Goal: Check status: Check status

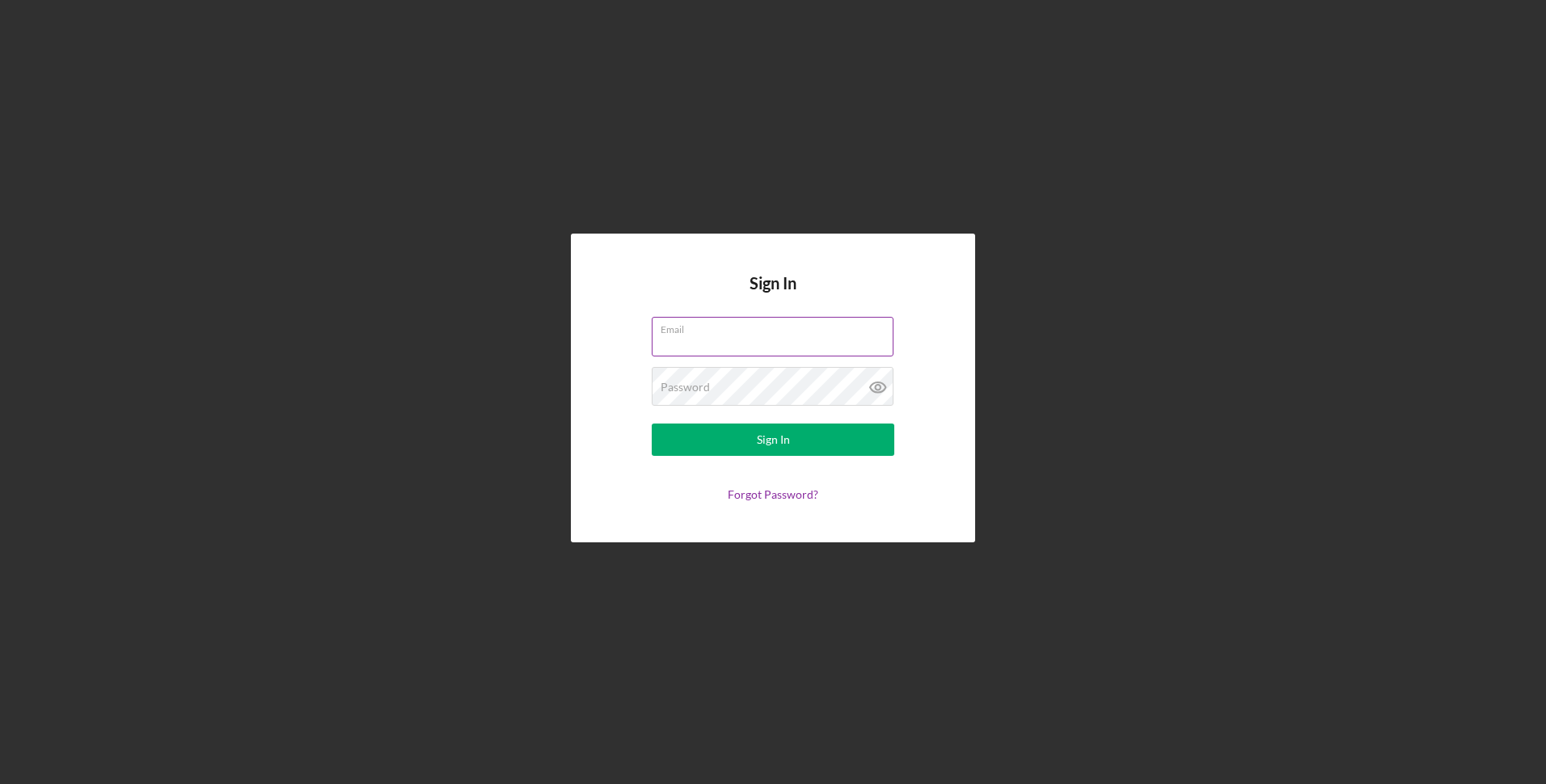
type input "[EMAIL_ADDRESS][DOMAIN_NAME]"
drag, startPoint x: 805, startPoint y: 353, endPoint x: 622, endPoint y: 340, distance: 183.5
click at [622, 340] on form "Email [EMAIL_ADDRESS][DOMAIN_NAME] Password Sign In Forgot Password?" at bounding box center [773, 408] width 323 height 184
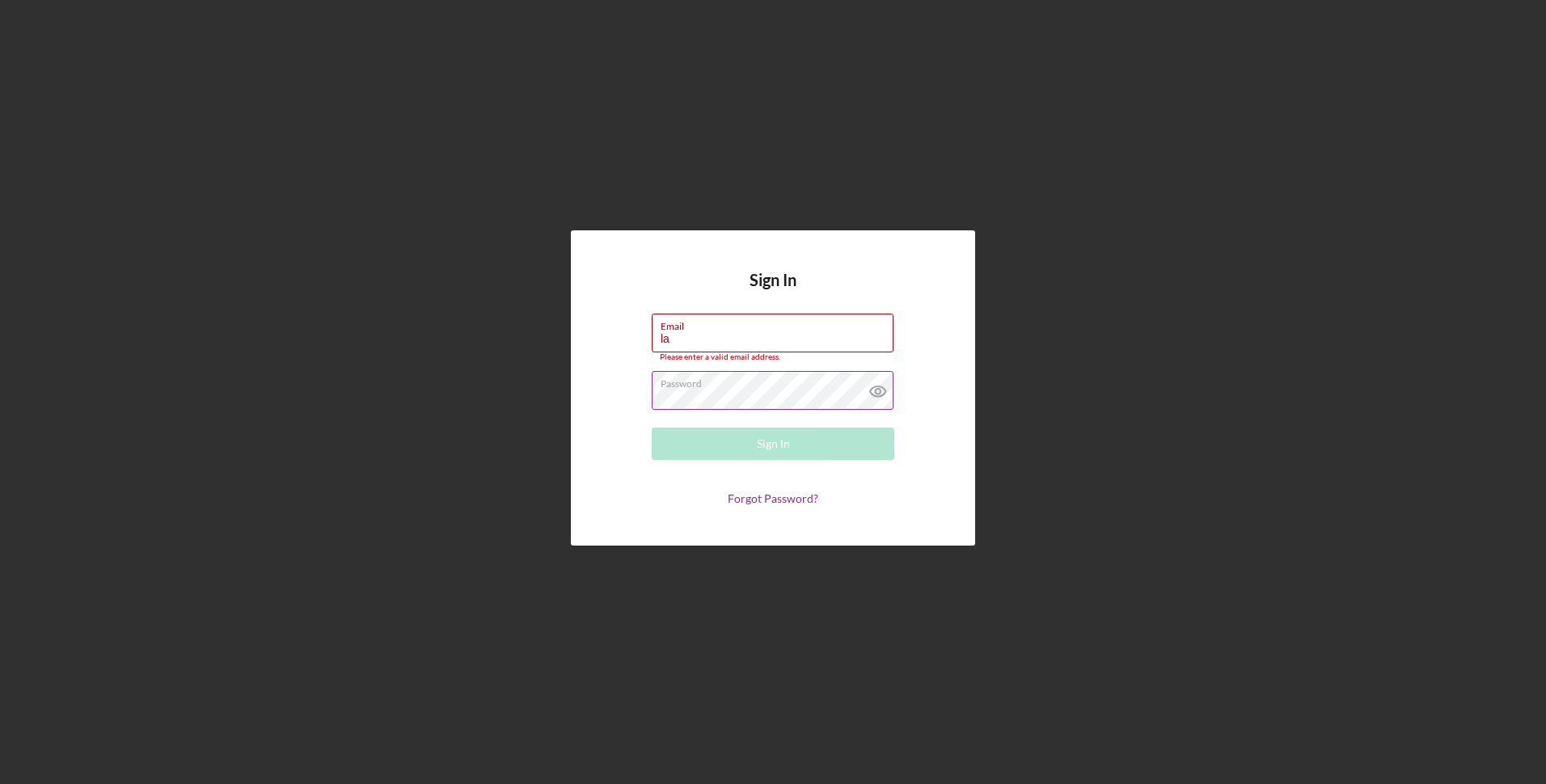
type input "[EMAIL_ADDRESS][DOMAIN_NAME]"
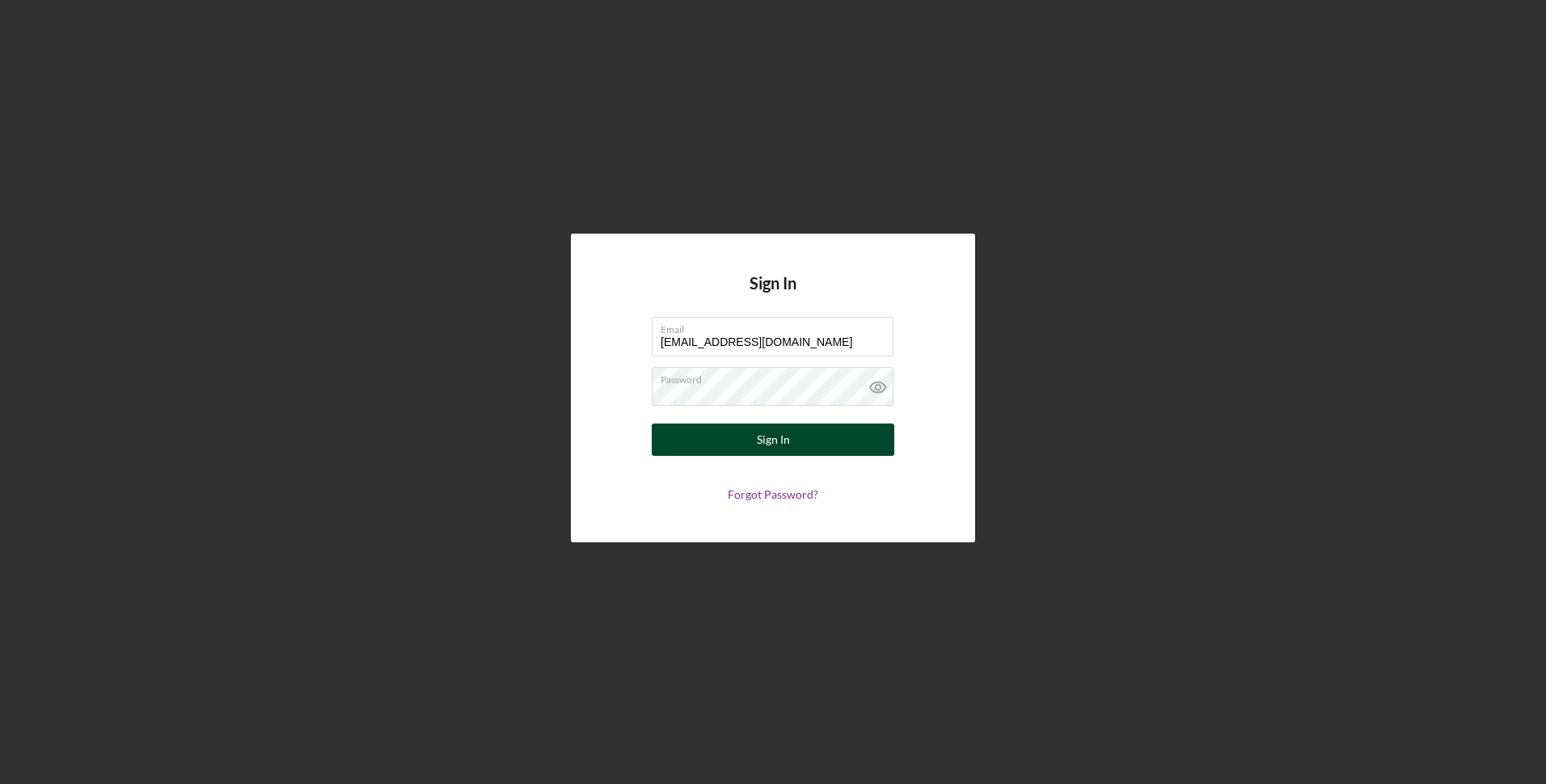
click at [751, 446] on button "Sign In" at bounding box center [773, 439] width 243 height 32
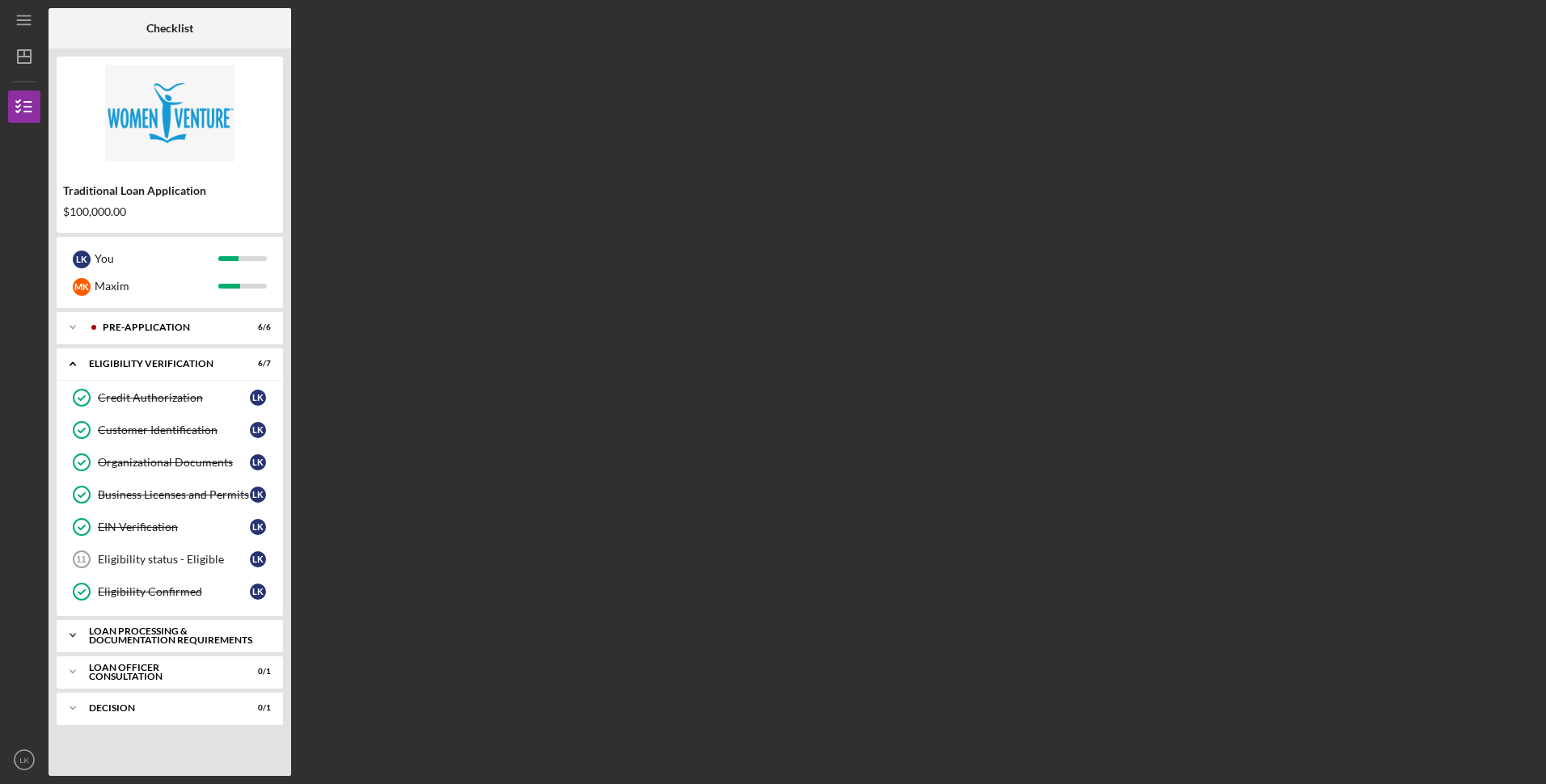
click at [73, 637] on icon "Icon/Expander" at bounding box center [72, 635] width 32 height 32
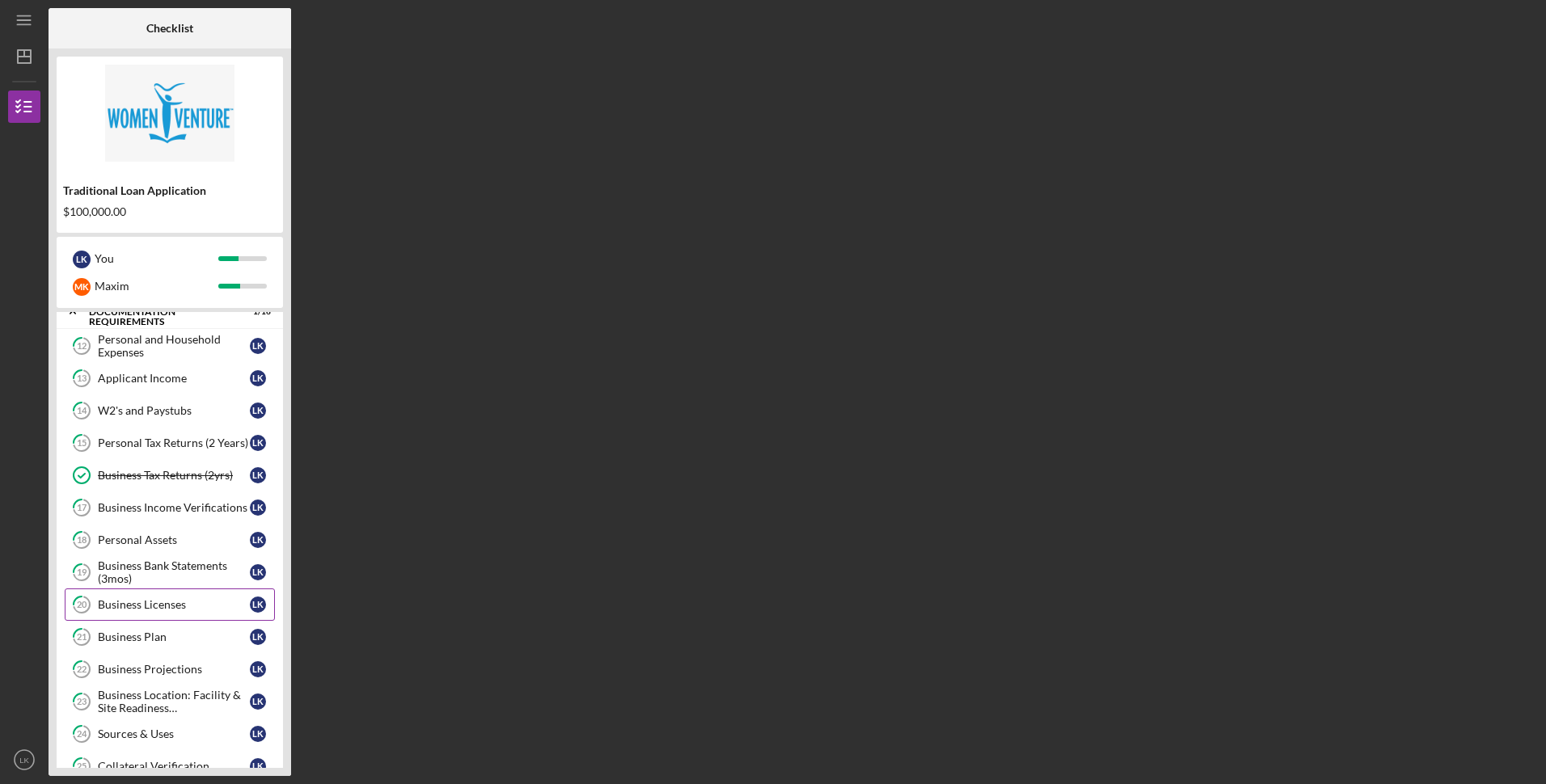
scroll to position [404, 0]
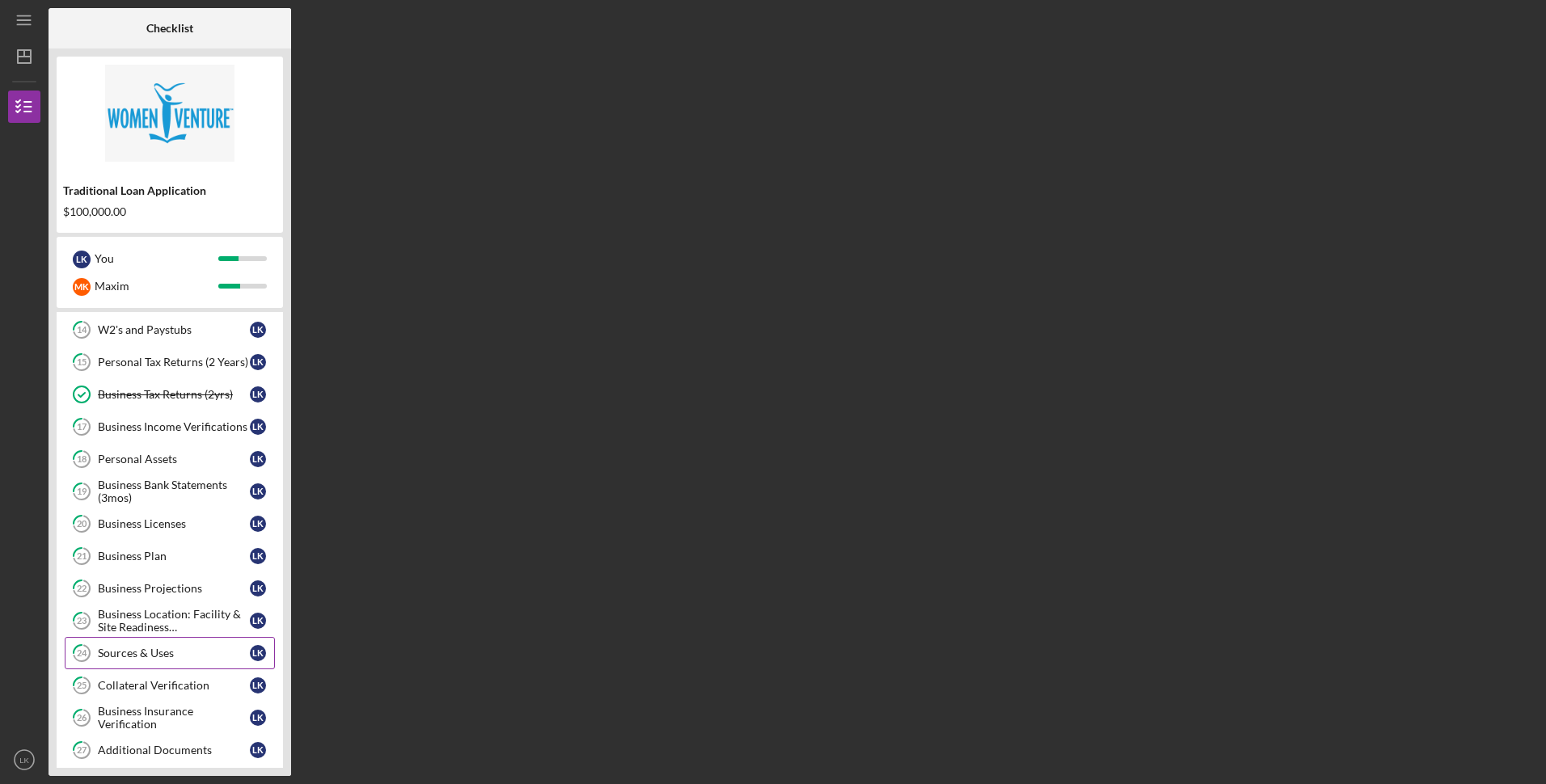
click at [161, 651] on div "Sources & Uses" at bounding box center [174, 653] width 152 height 13
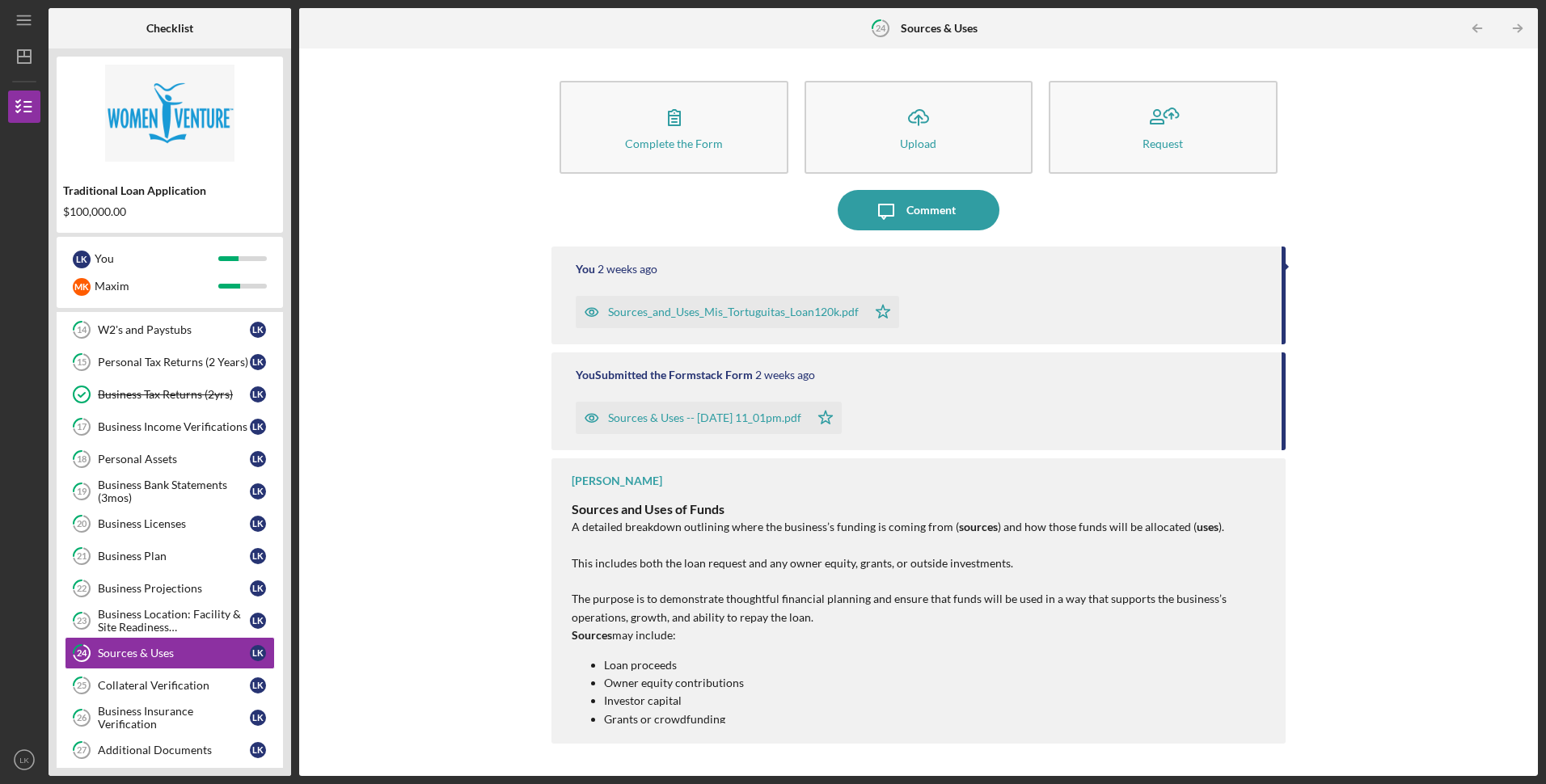
click at [646, 419] on div "Sources & Uses -- [DATE] 11_01pm.pdf" at bounding box center [704, 418] width 193 height 13
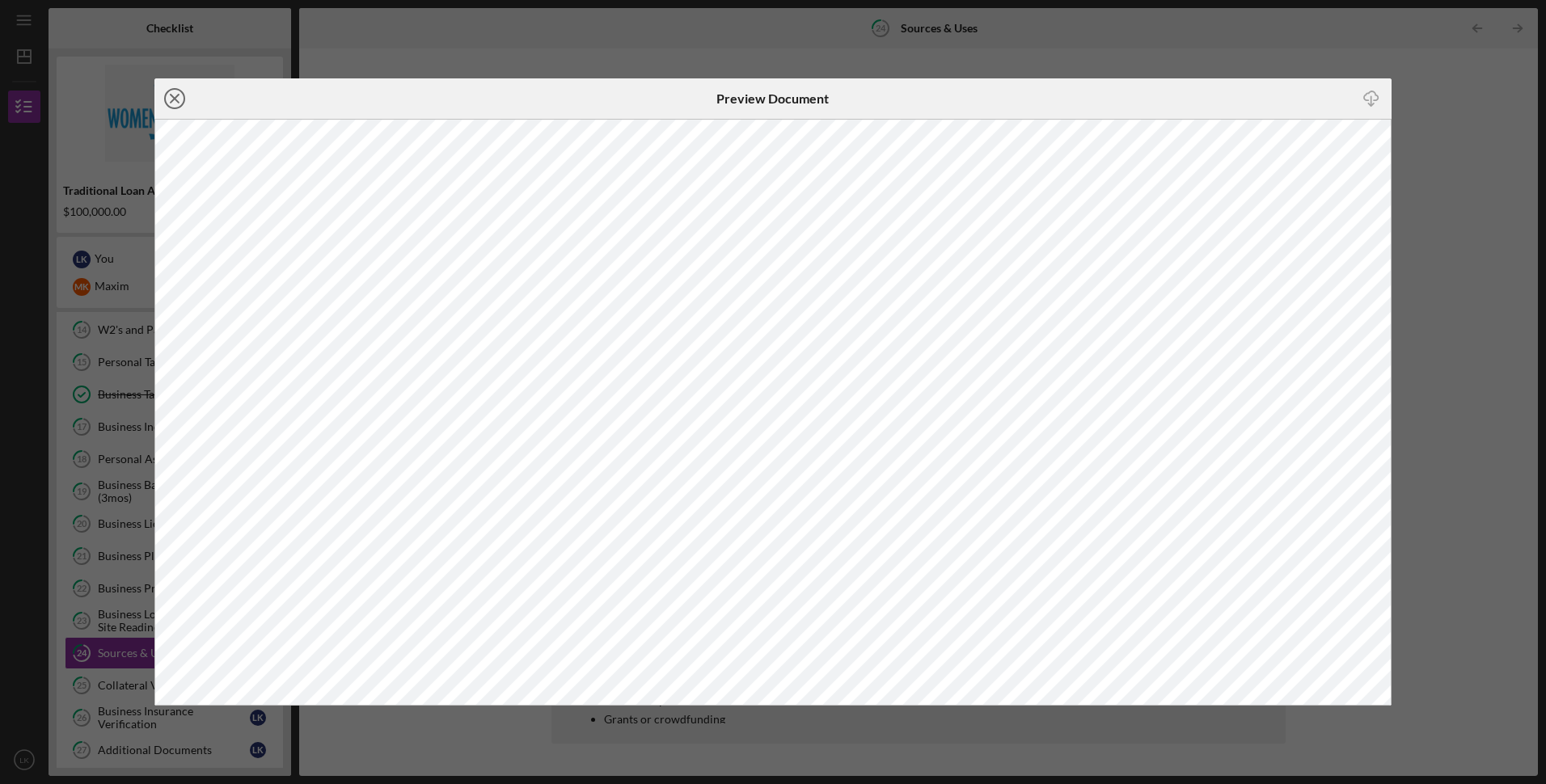
click at [175, 93] on icon "Icon/Close" at bounding box center [174, 99] width 40 height 40
